Goal: Navigation & Orientation: Understand site structure

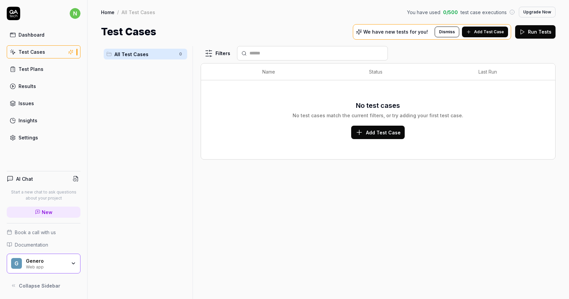
click at [416, 34] on p "We have new tests for you!" at bounding box center [395, 32] width 65 height 5
drag, startPoint x: 360, startPoint y: 33, endPoint x: 407, endPoint y: 33, distance: 47.1
click at [407, 33] on div "We have new tests for you! Dismiss Add Test Case" at bounding box center [432, 31] width 158 height 15
click at [407, 46] on div "All Test Cases 0 Filters Name Status Last Run No test cases No test cases match…" at bounding box center [327, 169] width 481 height 260
click at [442, 57] on div "Filters" at bounding box center [378, 53] width 355 height 14
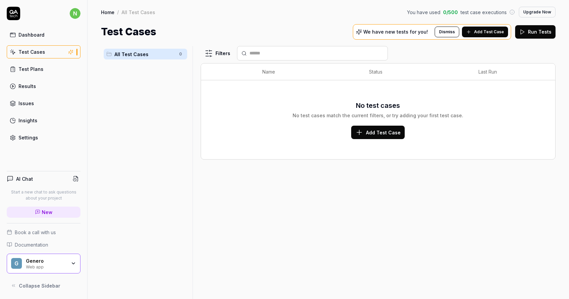
click at [42, 71] on link "Test Plans" at bounding box center [44, 69] width 74 height 13
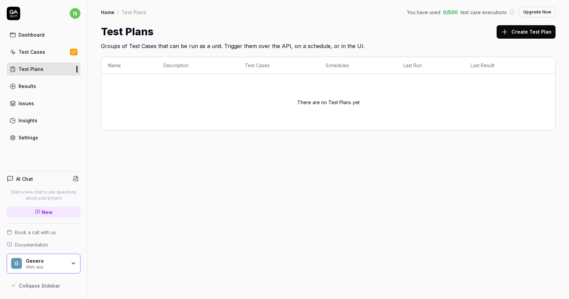
click at [45, 85] on link "Results" at bounding box center [44, 86] width 74 height 13
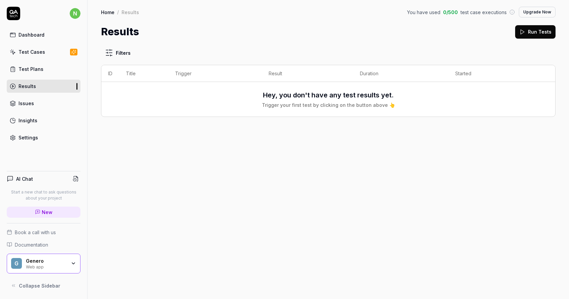
click at [49, 100] on link "Issues" at bounding box center [44, 103] width 74 height 13
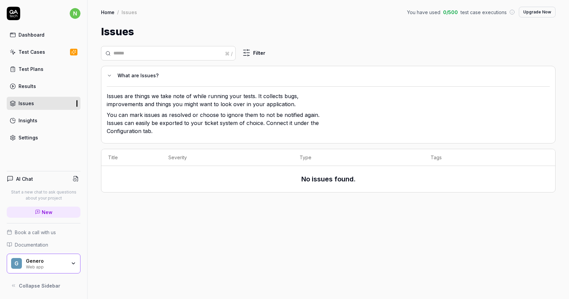
click at [28, 120] on div "Insights" at bounding box center [28, 120] width 19 height 7
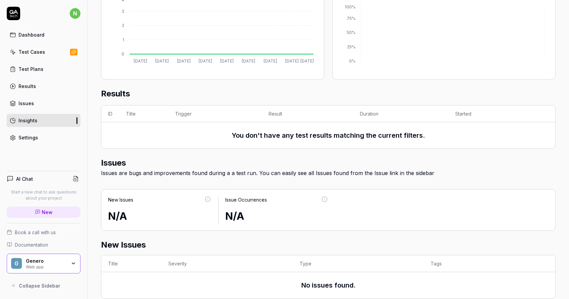
scroll to position [163, 0]
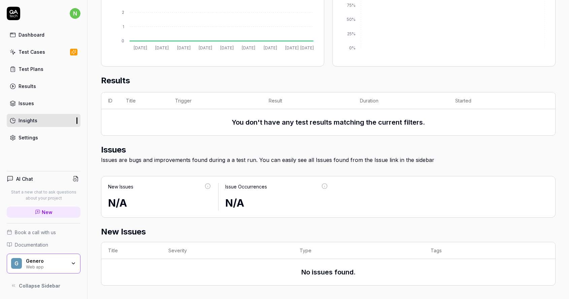
click at [27, 102] on div "Issues" at bounding box center [26, 103] width 15 height 7
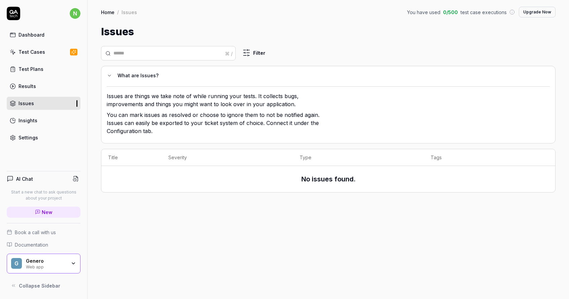
click at [44, 66] on link "Test Plans" at bounding box center [44, 69] width 74 height 13
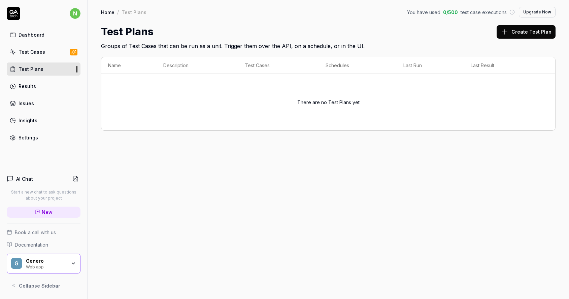
click at [43, 55] on div "Test Cases" at bounding box center [32, 51] width 27 height 7
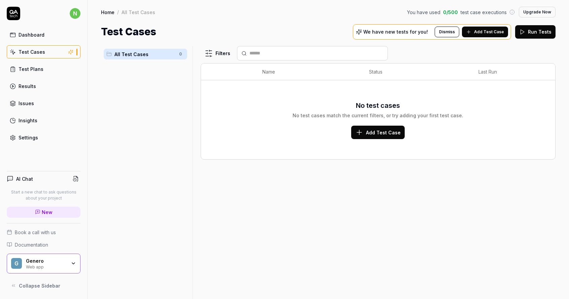
click at [38, 40] on link "Dashboard" at bounding box center [44, 34] width 74 height 13
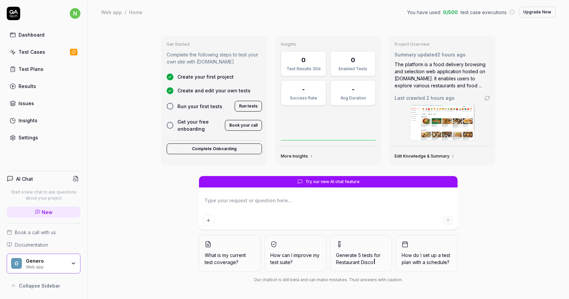
type textarea "*"
